Goal: Register for event/course

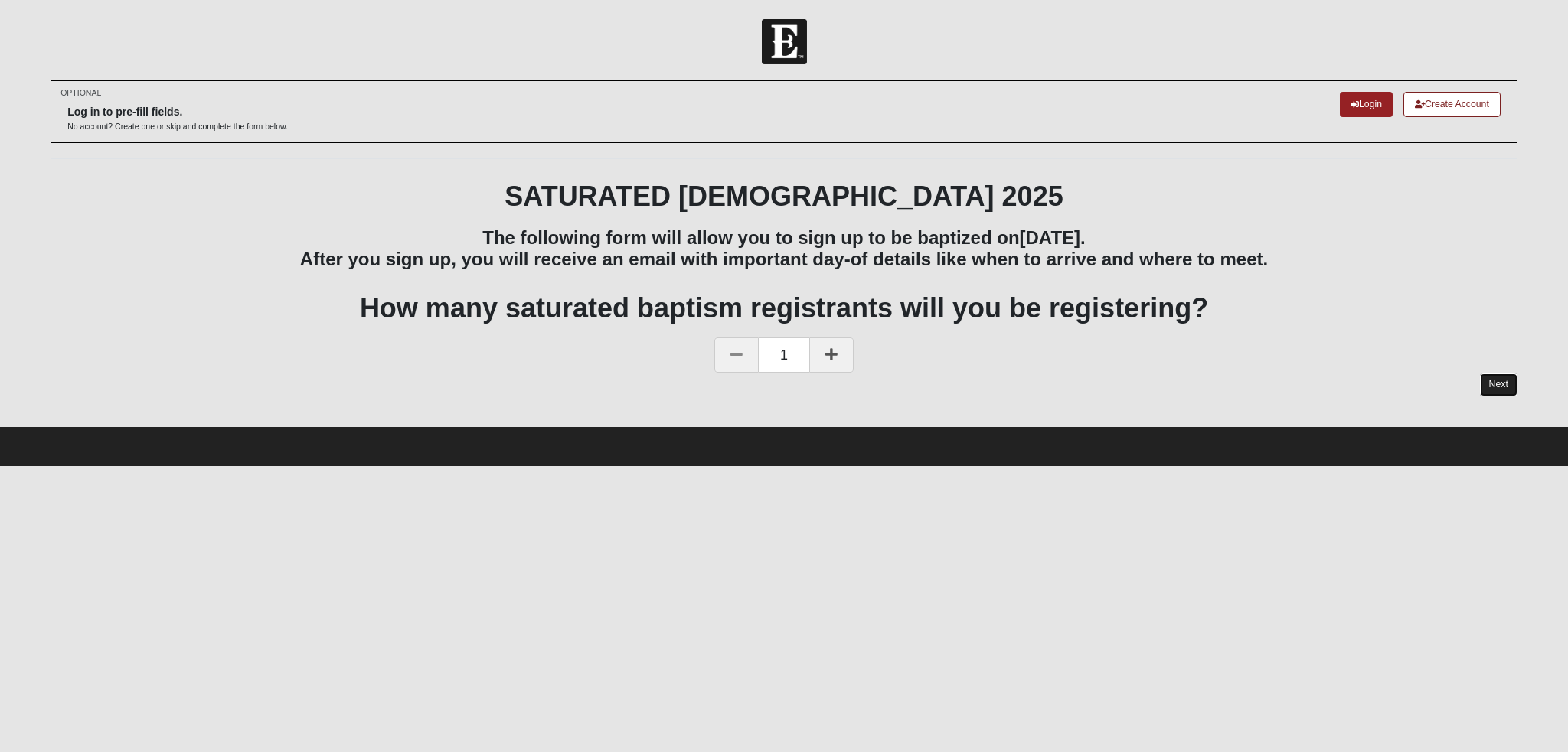
click at [1498, 382] on link "Next" at bounding box center [1498, 385] width 37 height 22
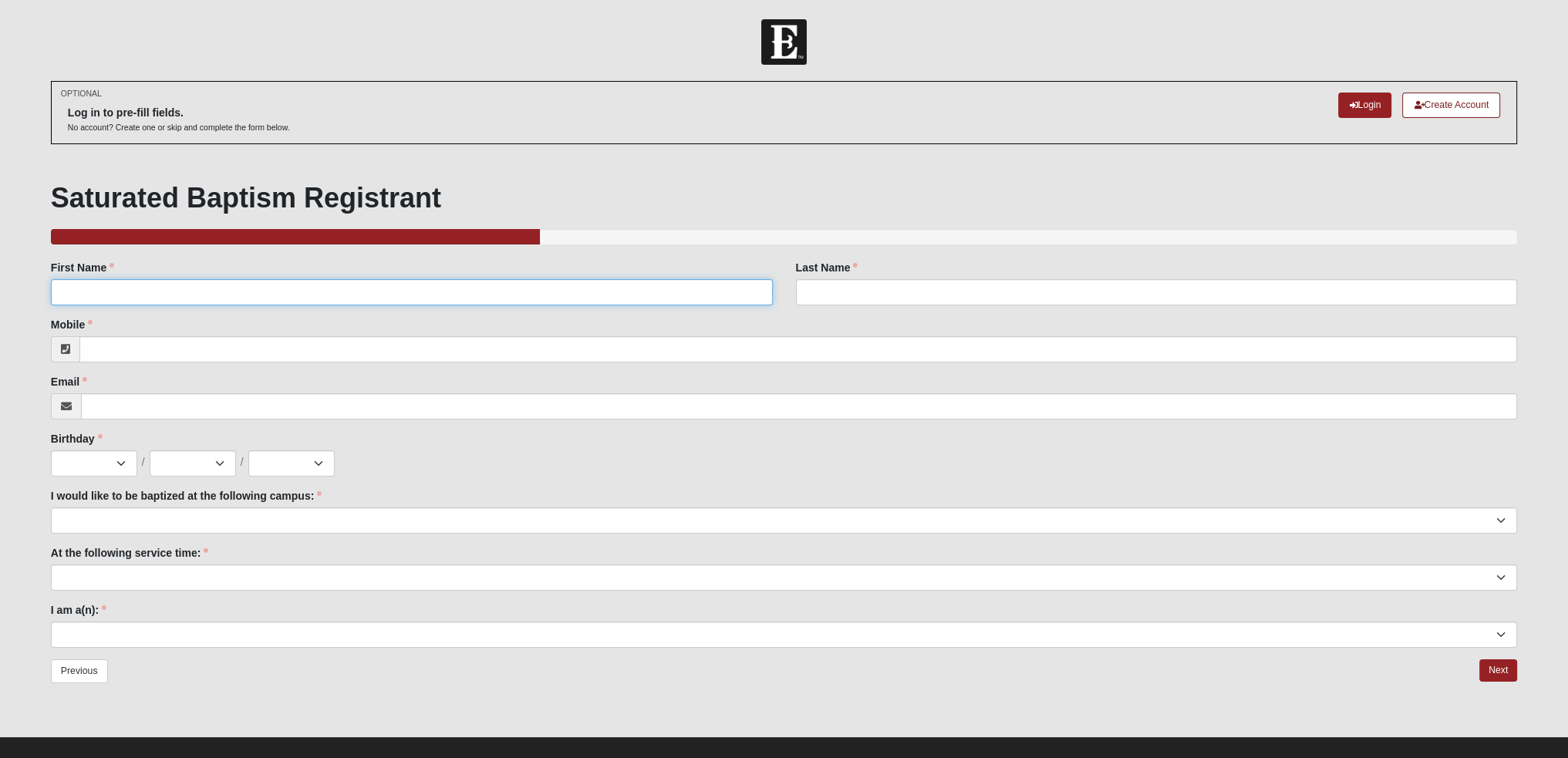
click at [132, 285] on input "First Name" at bounding box center [412, 292] width 722 height 26
type input "Logan"
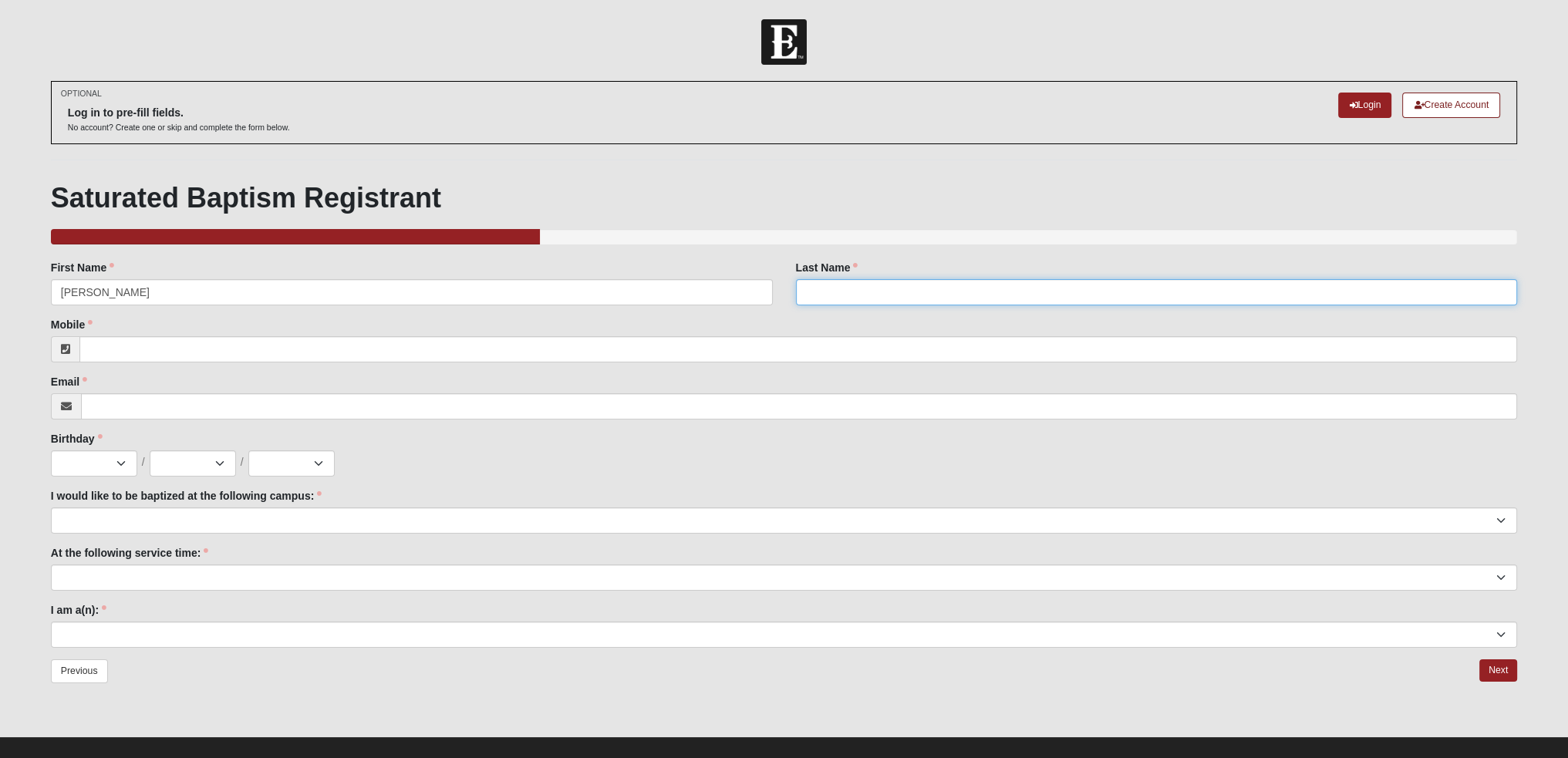
type input "Lam"
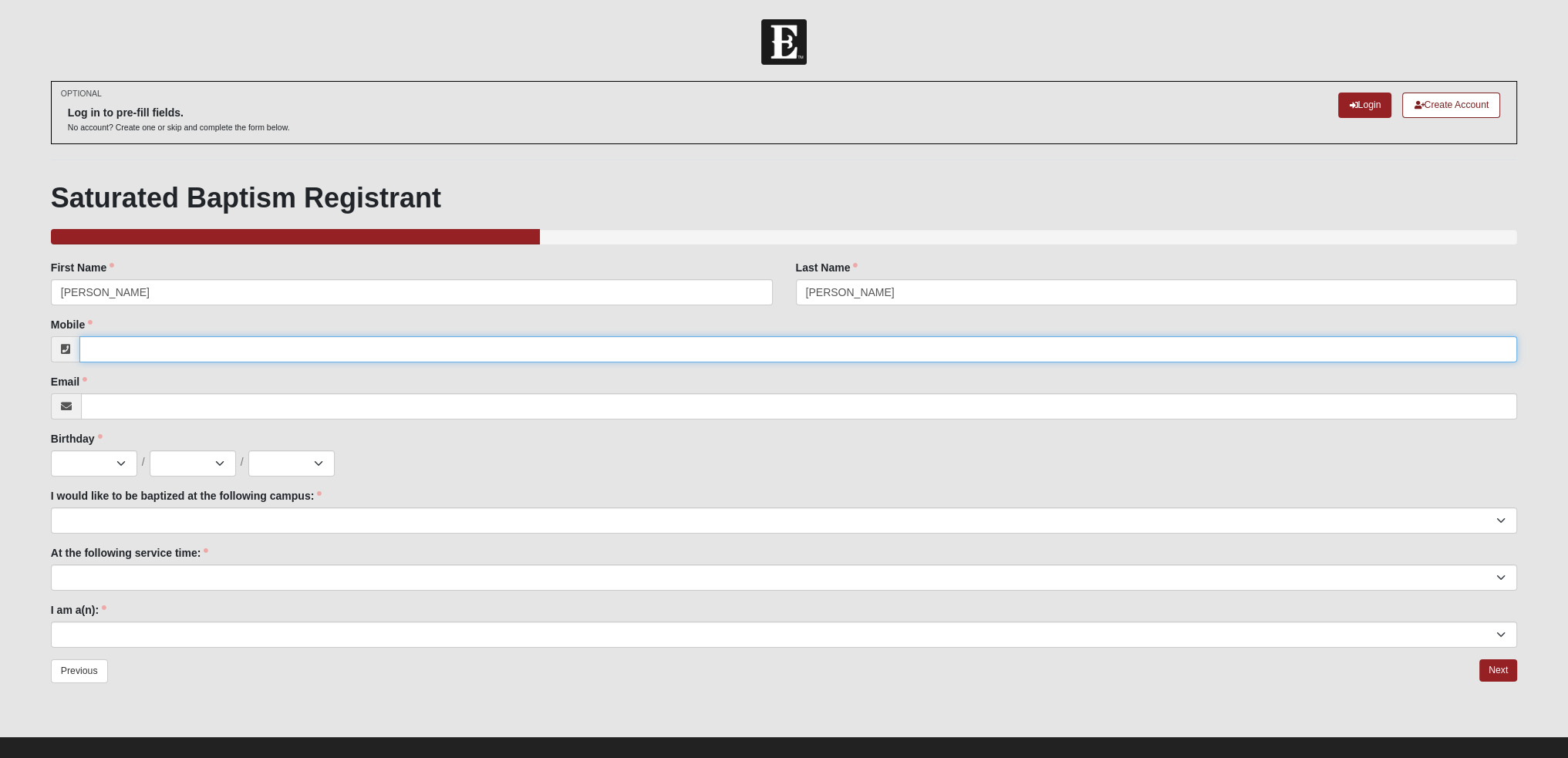
type input "3214084325"
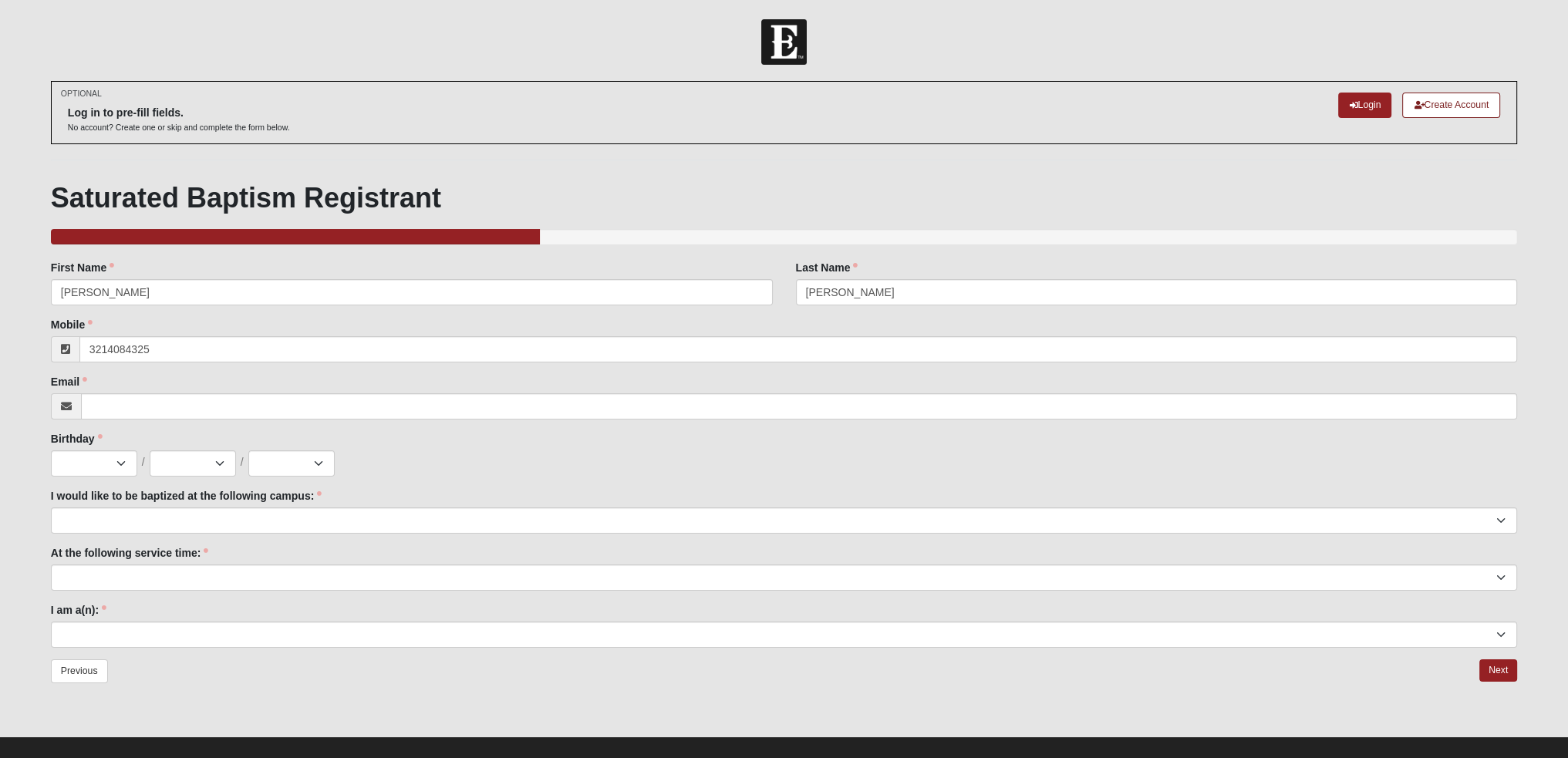
type input "Loganjlam97@gmail.com"
type input "(321) 408-4325"
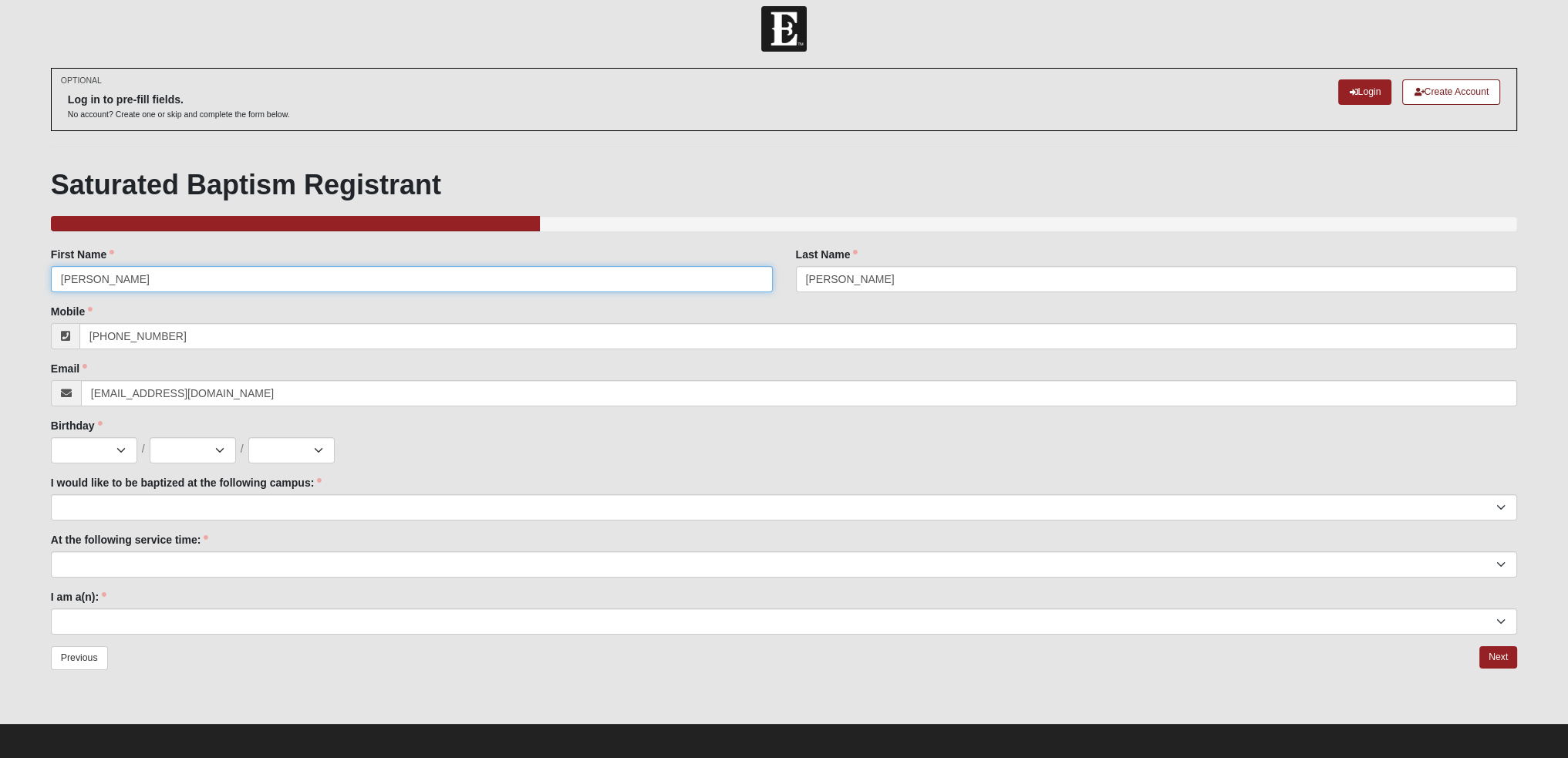
scroll to position [17, 0]
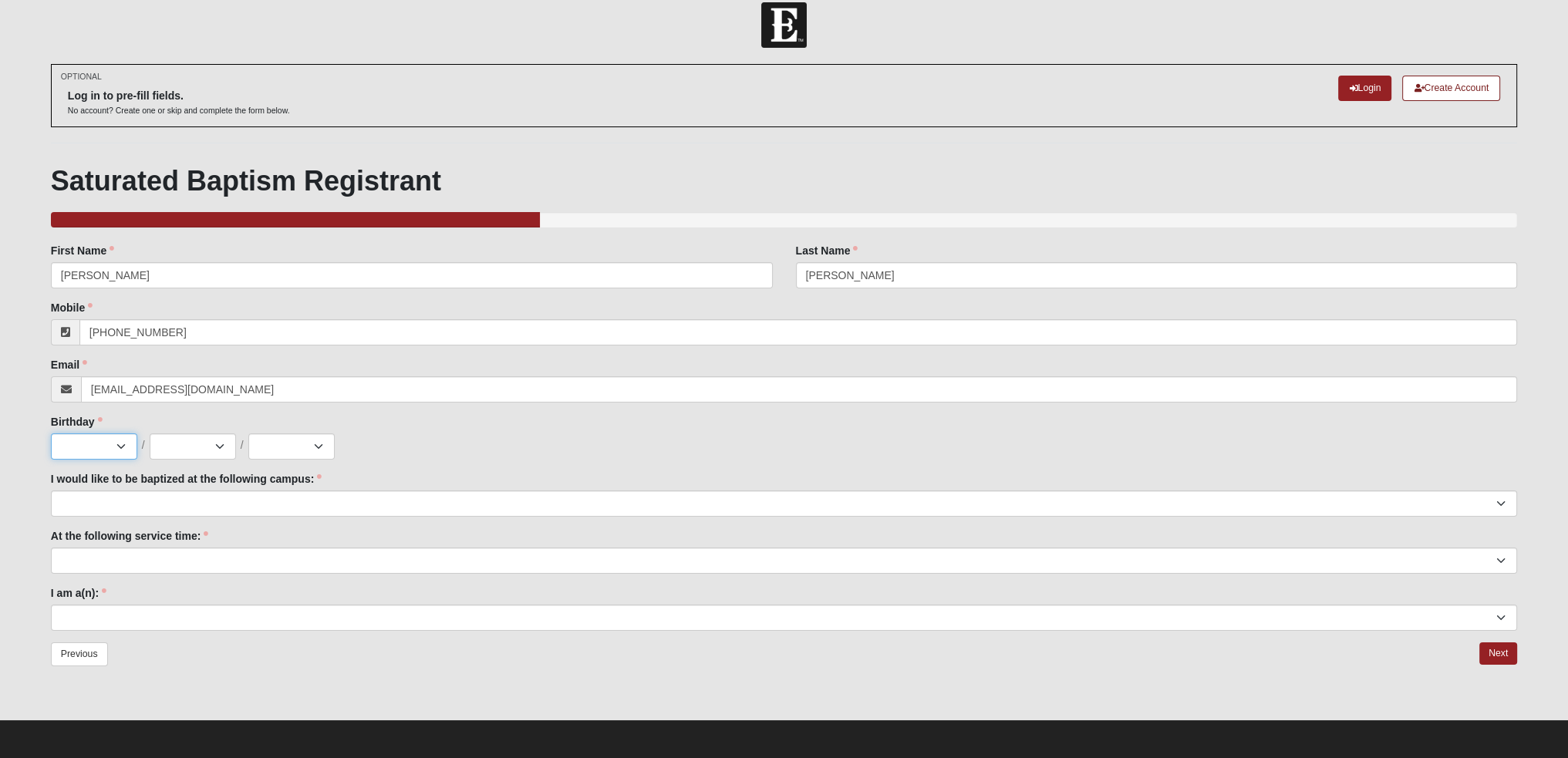
click at [108, 439] on select "Jan Feb Mar Apr May Jun Jul Aug Sep Oct Nov Dec" at bounding box center [93, 446] width 86 height 26
select select "9"
click at [50, 433] on select "Jan Feb Mar Apr May Jun Jul Aug Sep Oct Nov Dec" at bounding box center [93, 446] width 86 height 26
click at [188, 441] on select "1 2 3 4 5 6 7 8 9 10 11 12 13 14 15 16 17 18 19 20 21 22 23 24 25 26 27 28 29 3…" at bounding box center [192, 446] width 86 height 26
select select "11"
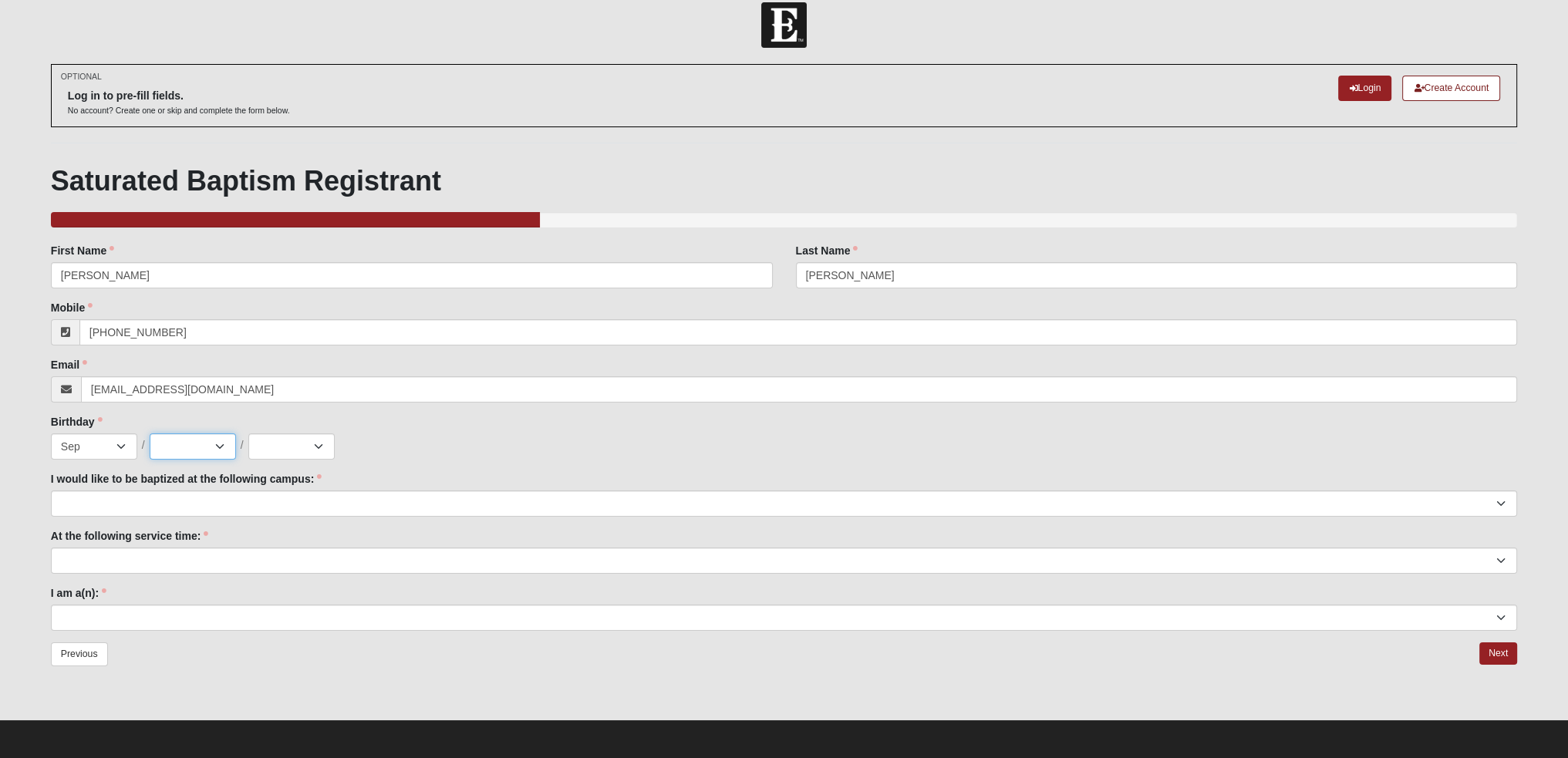
click at [150, 433] on select "1 2 3 4 5 6 7 8 9 10 11 12 13 14 15 16 17 18 19 20 21 22 23 24 25 26 27 28 29 3…" at bounding box center [192, 446] width 86 height 26
click at [305, 448] on select "2025 2024 2023 2022 2021 2020 2019 2018 2017 2016 2015 2014 2013 2012 2011 2010…" at bounding box center [291, 446] width 86 height 26
select select "1997"
click at [248, 433] on select "2025 2024 2023 2022 2021 2020 2019 2018 2017 2016 2015 2014 2013 2012 2011 2010…" at bounding box center [291, 446] width 86 height 26
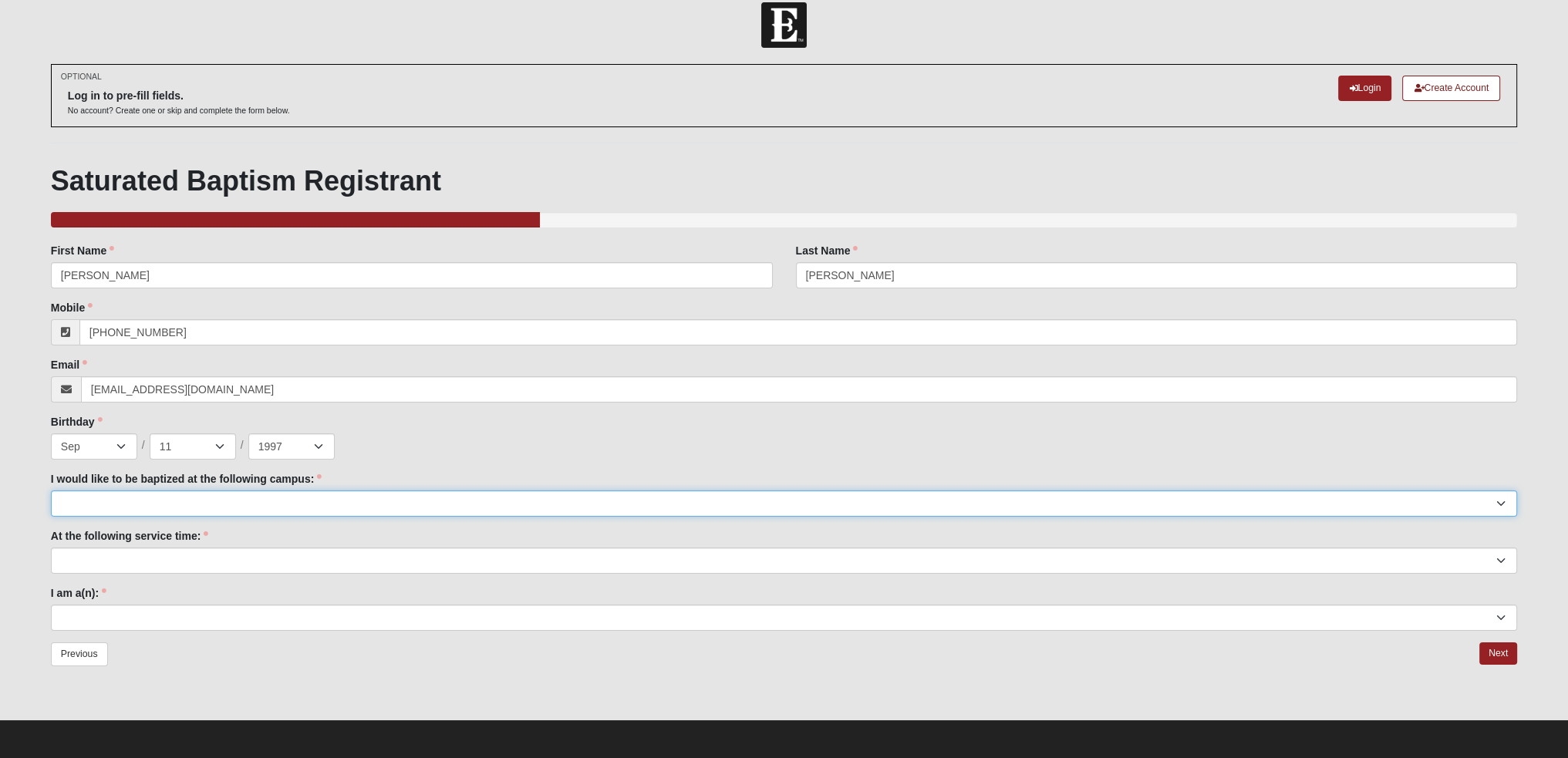
click at [254, 503] on select "Arlington Baymeadows Fleming Island Jesup Mandarin North Jax Orange Park Palatk…" at bounding box center [783, 504] width 1466 height 26
select select "15"
click at [50, 491] on select "Arlington Baymeadows Fleming Island Jesup Mandarin North Jax Orange Park Palatk…" at bounding box center [783, 504] width 1466 height 26
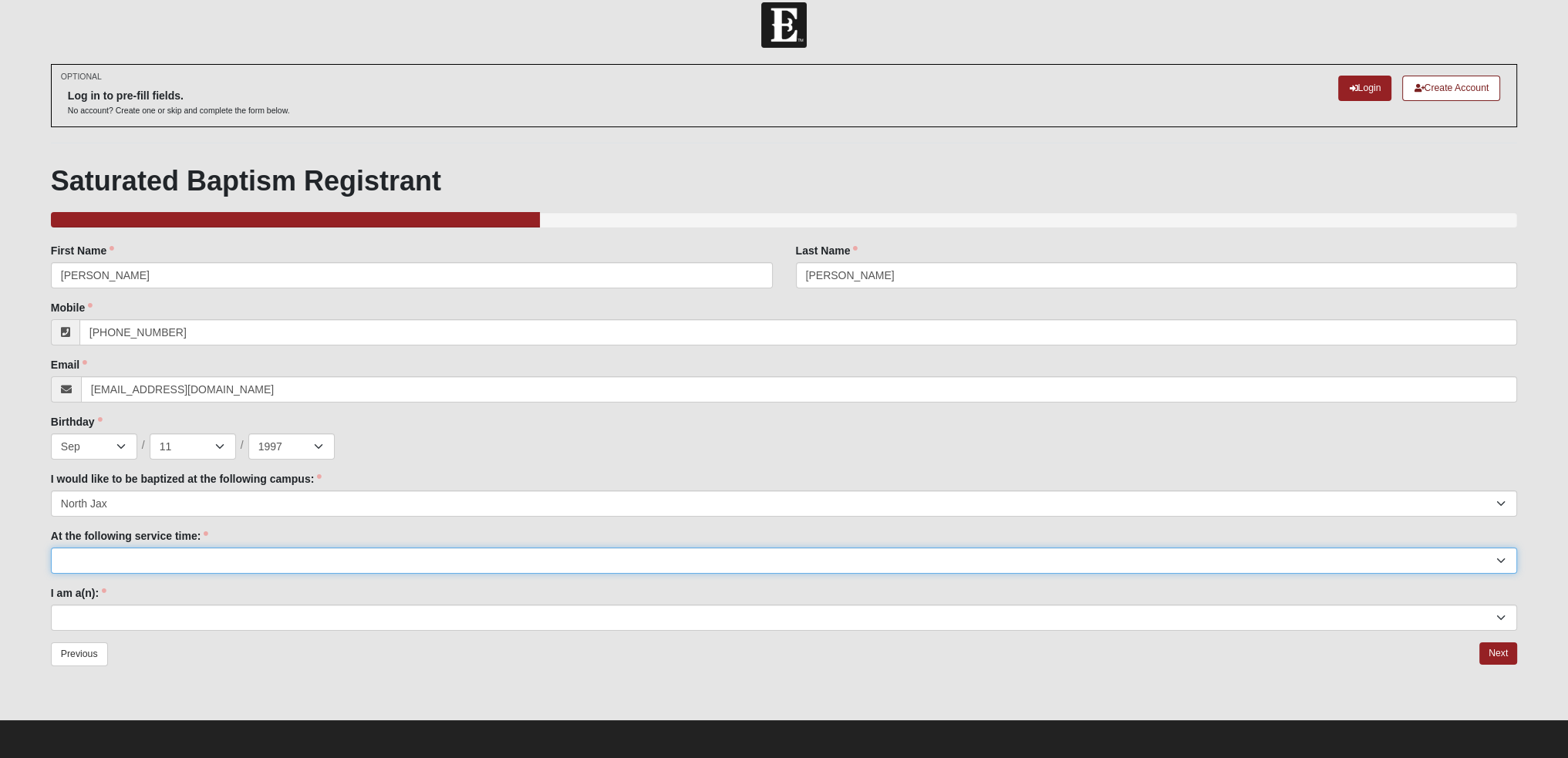
click at [176, 557] on select "9:00am 11:22am 4:22pm (San Pablo and Fleming Island Only)" at bounding box center [783, 560] width 1466 height 26
select select "9:00am"
click at [50, 547] on select "9:00am 11:22am 4:22pm (San Pablo and Fleming Island Only)" at bounding box center [783, 560] width 1466 height 26
click at [157, 564] on select "9:00am 11:22am 4:22pm (San Pablo and Fleming Island Only)" at bounding box center [783, 560] width 1466 height 26
click at [159, 562] on select "9:00am 11:22am 4:22pm (San Pablo and Fleming Island Only)" at bounding box center [783, 560] width 1466 height 26
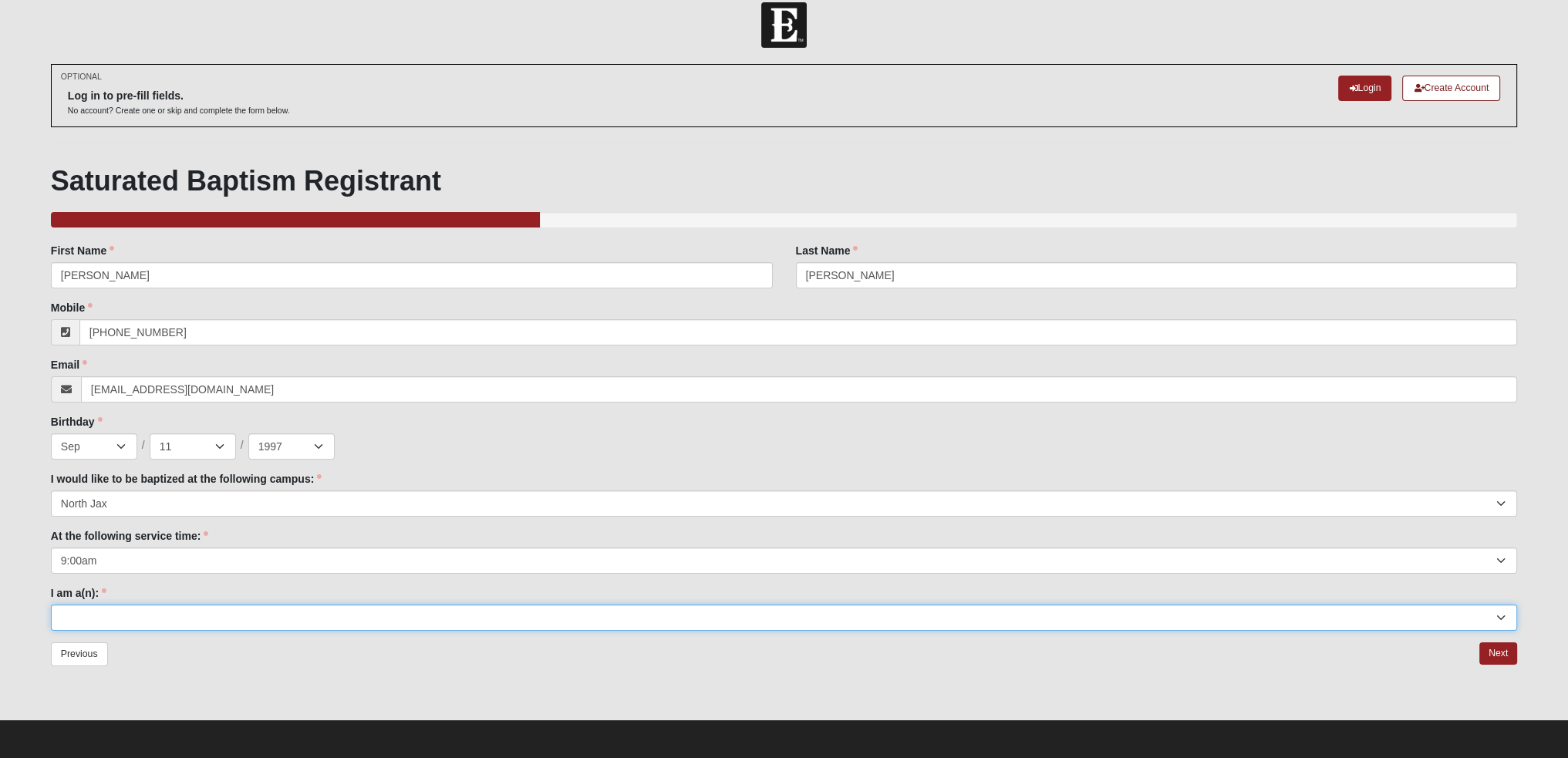
click at [146, 614] on select "Adult (25+) Young Adult (18-25) High School Student (8-12th Grade) Middle Schoo…" at bounding box center [783, 618] width 1466 height 26
click at [157, 618] on select "Adult (25+) Young Adult (18-25) High School Student (8-12th Grade) Middle Schoo…" at bounding box center [783, 618] width 1466 height 26
select select "Adult (25+)"
click at [50, 605] on select "Adult (25+) Young Adult (18-25) High School Student (8-12th Grade) Middle Schoo…" at bounding box center [783, 618] width 1466 height 26
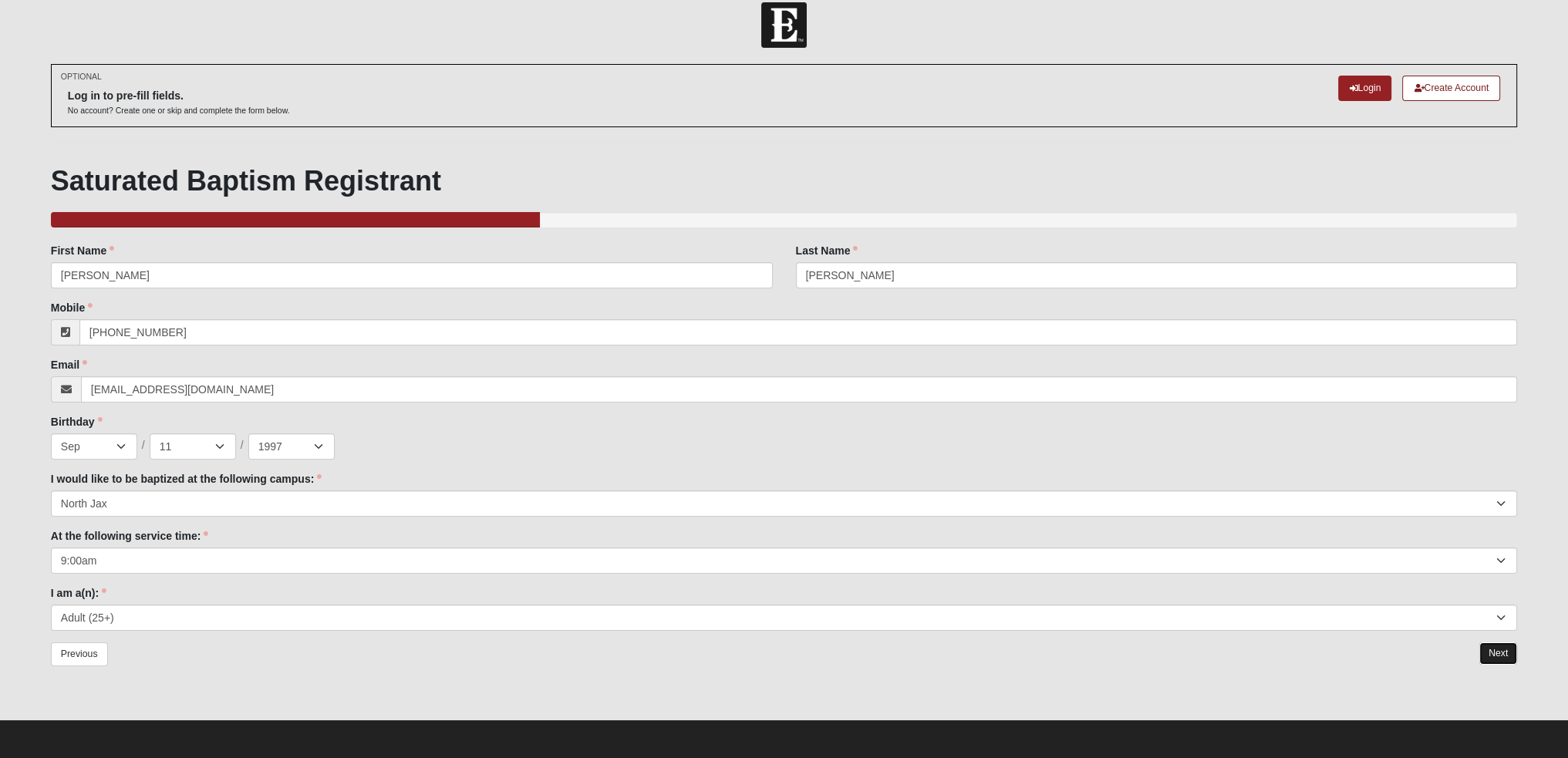
click at [1496, 653] on link "Next" at bounding box center [1498, 654] width 37 height 23
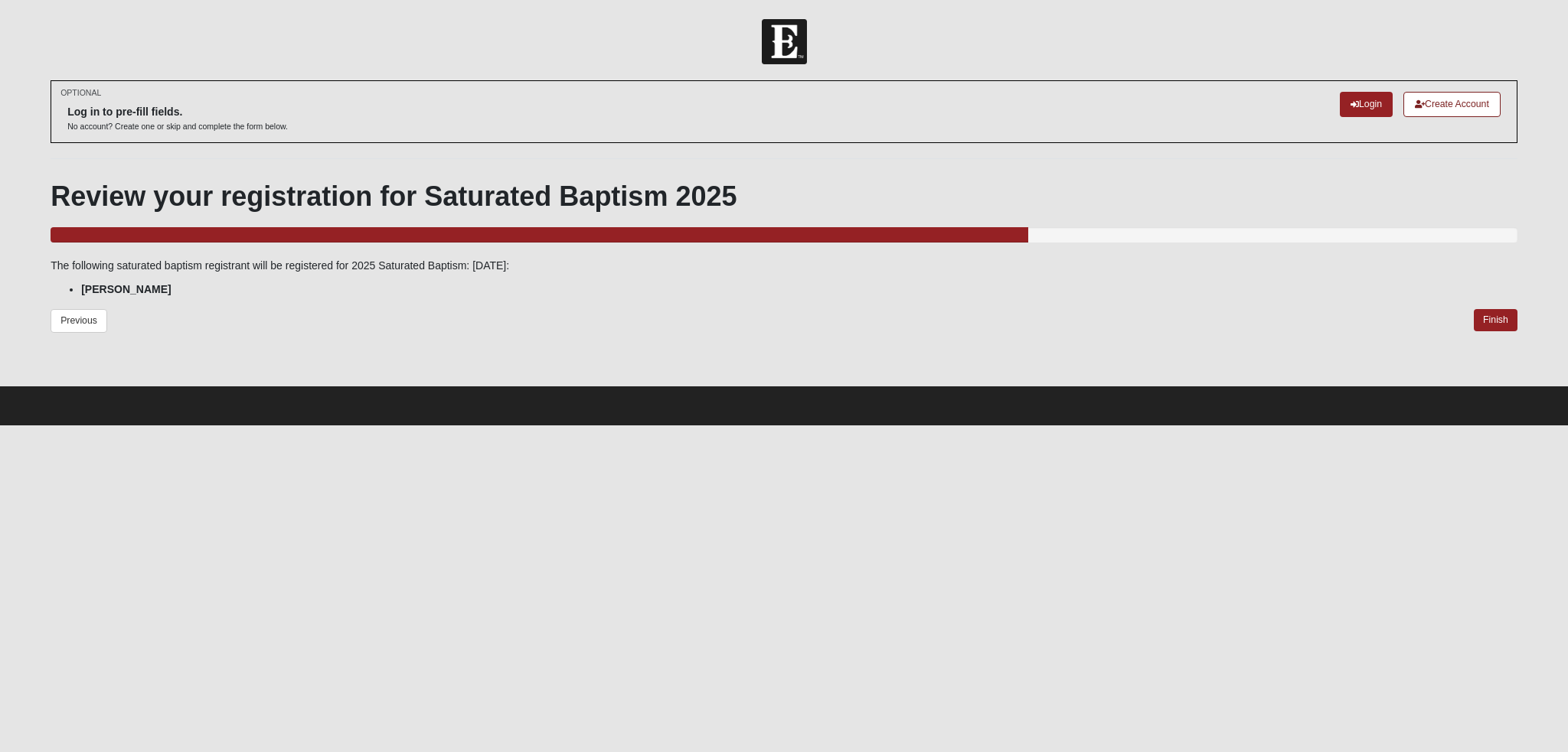
click at [1202, 336] on div "Previous Finish" at bounding box center [784, 335] width 1467 height 53
click at [1007, 336] on div "Previous Finish" at bounding box center [784, 335] width 1467 height 53
click at [1494, 326] on link "Finish" at bounding box center [1495, 320] width 44 height 22
